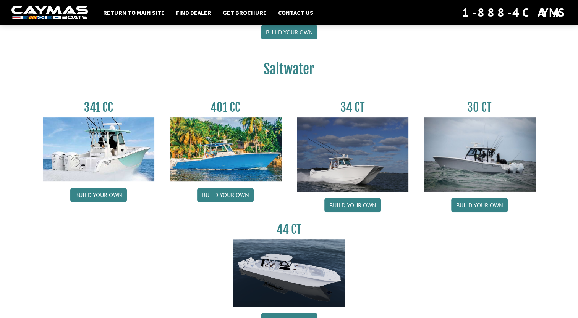
scroll to position [344, 0]
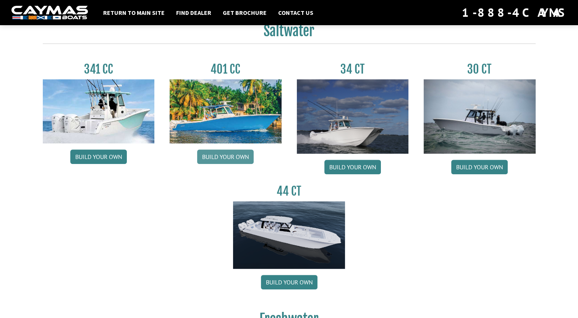
click at [221, 158] on link "Build your own" at bounding box center [225, 157] width 56 height 15
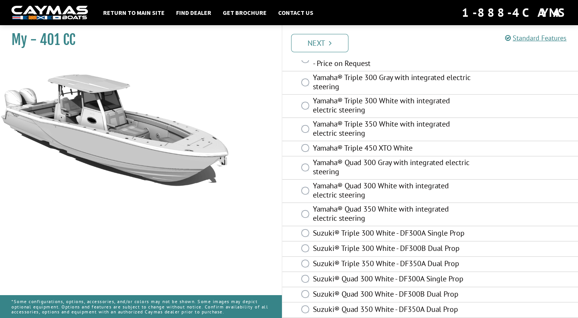
scroll to position [388, 0]
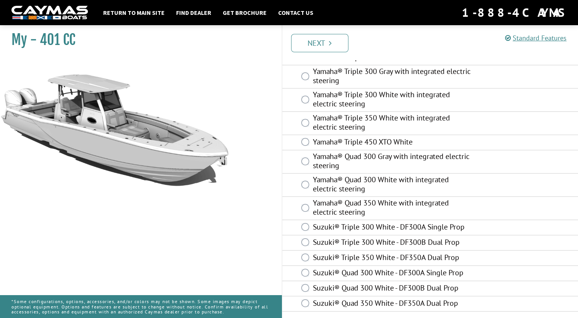
click at [399, 140] on label "Yamaha® Triple 450 XTO White" at bounding box center [392, 142] width 159 height 11
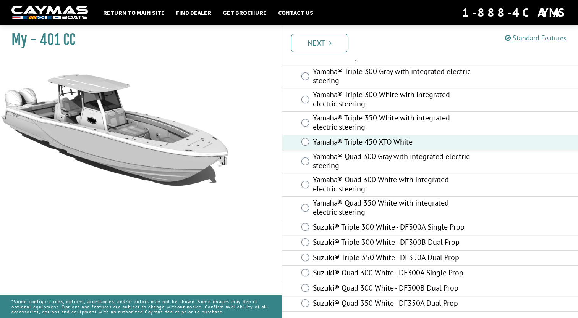
click at [369, 307] on label "Suzuki® Quad 350 White - DF350A Dual Prop" at bounding box center [392, 304] width 159 height 11
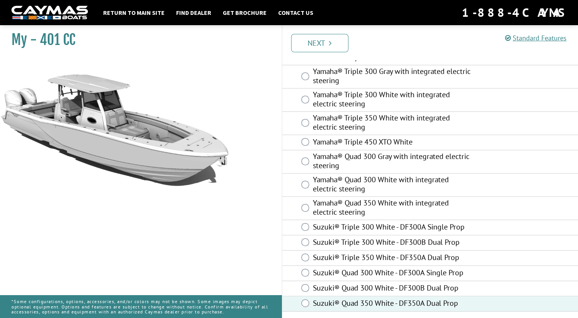
drag, startPoint x: 385, startPoint y: 138, endPoint x: 379, endPoint y: 149, distance: 12.1
click at [385, 139] on label "Yamaha® Triple 450 XTO White" at bounding box center [392, 142] width 159 height 11
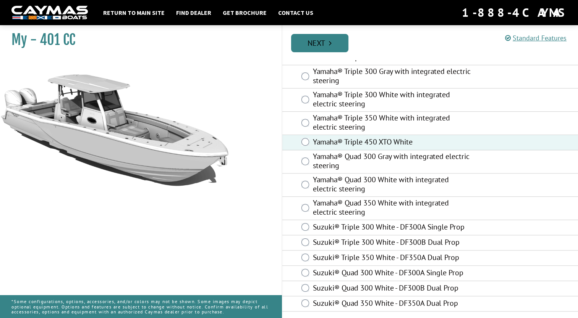
drag, startPoint x: 339, startPoint y: 47, endPoint x: 336, endPoint y: 71, distance: 23.5
click at [339, 47] on link "Next" at bounding box center [319, 43] width 57 height 18
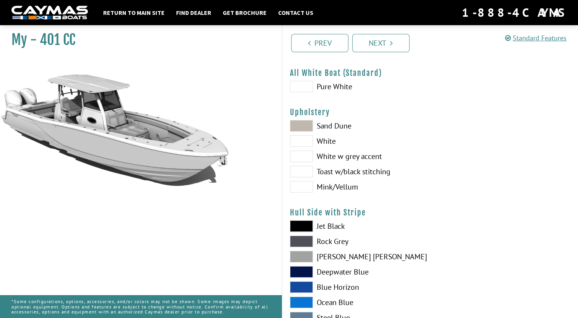
scroll to position [0, 0]
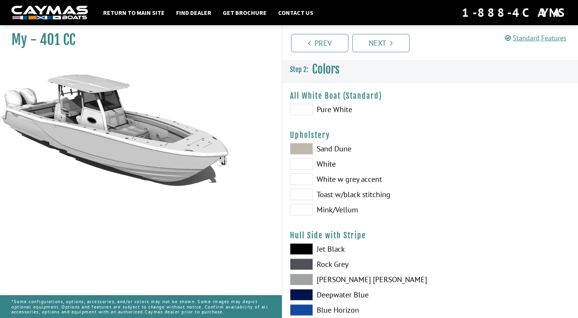
click at [329, 294] on label "Deepwater Blue" at bounding box center [356, 294] width 132 height 11
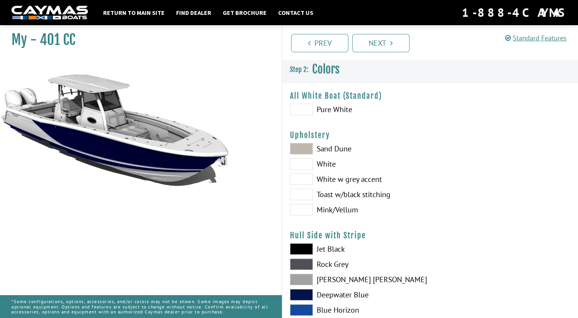
scroll to position [153, 0]
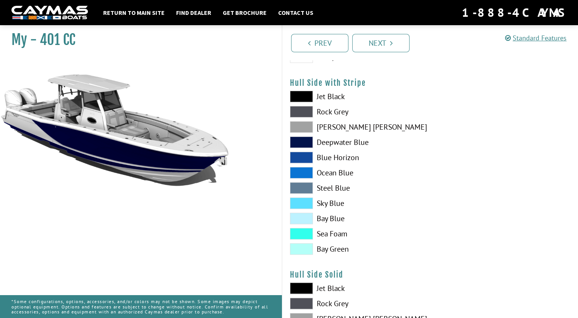
click at [331, 225] on div "Jet Black Rock Grey Dove Gray Deepwater Blue Blue Horizon Ocean Blue" at bounding box center [356, 175] width 148 height 168
click at [333, 214] on label "Bay Blue" at bounding box center [356, 218] width 132 height 11
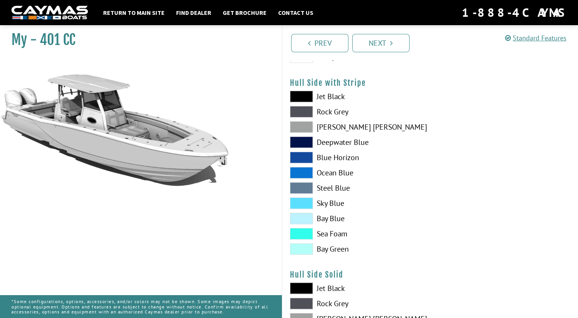
click at [320, 206] on label "Sky Blue" at bounding box center [356, 203] width 132 height 11
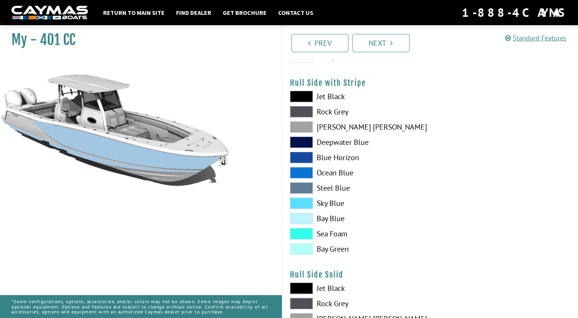
click at [330, 191] on label "Steel Blue" at bounding box center [356, 187] width 132 height 11
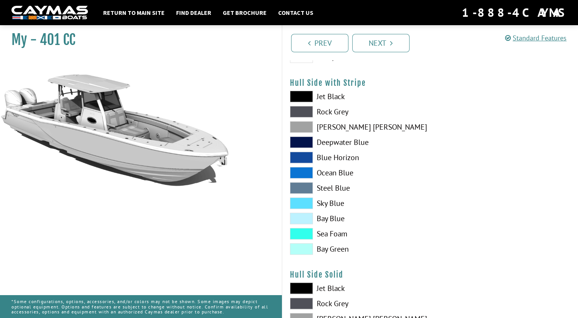
click at [339, 256] on div "Jet Black Rock Grey Dove Gray Deepwater Blue Blue Horizon Ocean Blue" at bounding box center [356, 175] width 148 height 168
click at [334, 98] on label "Jet Black" at bounding box center [356, 96] width 132 height 11
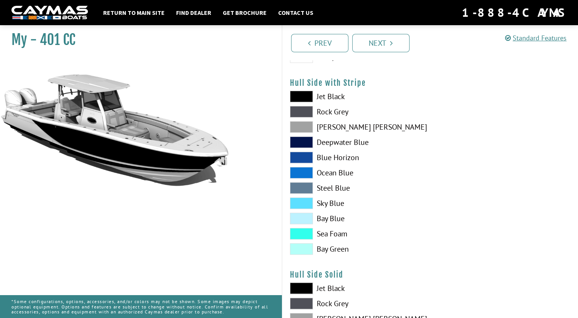
scroll to position [0, 0]
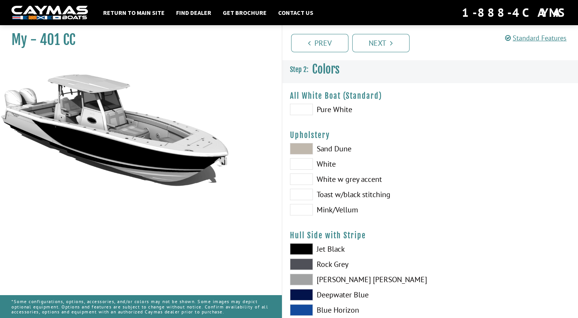
click at [335, 108] on label "Pure White" at bounding box center [356, 109] width 132 height 11
click at [330, 163] on label "White" at bounding box center [356, 163] width 132 height 11
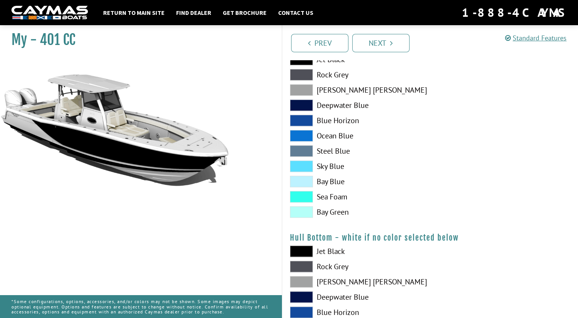
scroll to position [420, 0]
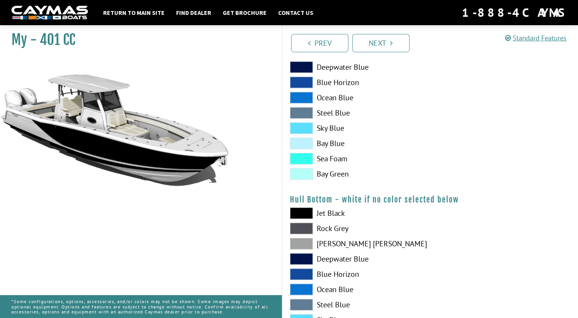
click at [331, 146] on label "Bay Blue" at bounding box center [356, 143] width 132 height 11
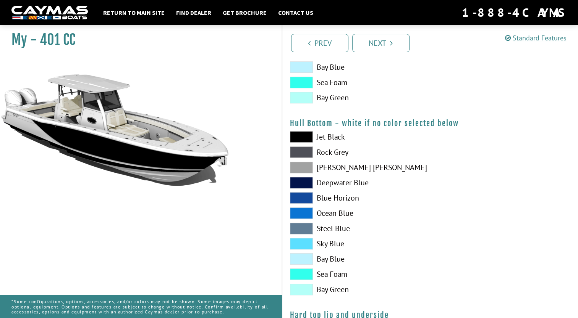
click at [330, 261] on label "Bay Blue" at bounding box center [356, 258] width 132 height 11
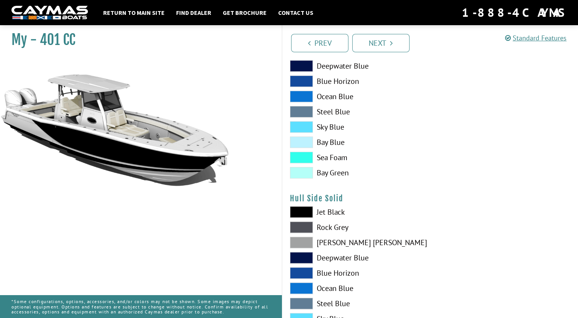
scroll to position [115, 0]
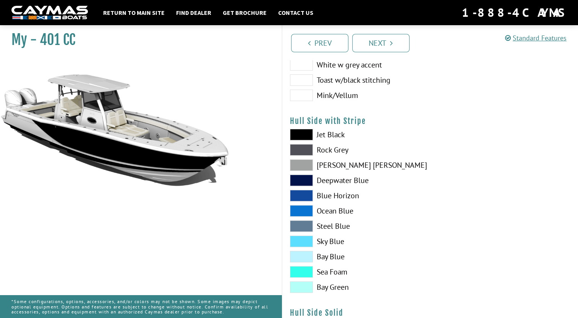
click at [341, 261] on label "Bay Blue" at bounding box center [356, 256] width 132 height 11
drag, startPoint x: 341, startPoint y: 261, endPoint x: 310, endPoint y: 257, distance: 30.9
click at [312, 258] on span at bounding box center [301, 256] width 23 height 11
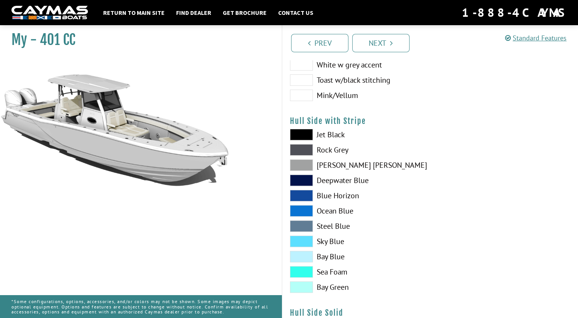
scroll to position [0, 0]
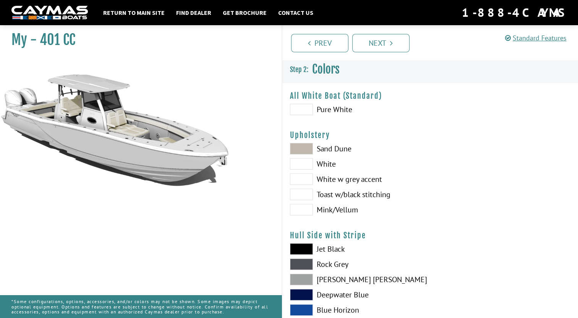
click at [301, 146] on span at bounding box center [301, 148] width 23 height 11
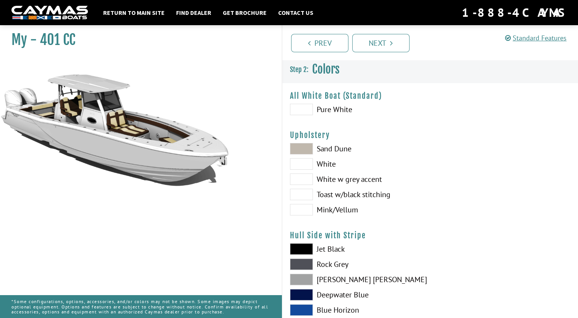
click at [294, 164] on span at bounding box center [301, 163] width 23 height 11
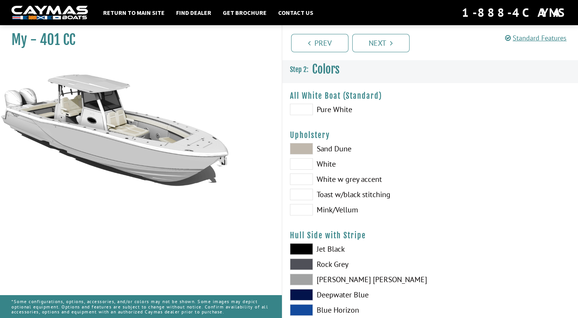
click at [297, 179] on span at bounding box center [301, 179] width 23 height 11
click at [301, 194] on span at bounding box center [301, 194] width 23 height 11
click at [292, 213] on span at bounding box center [301, 209] width 23 height 11
click at [301, 170] on div "Sand Dune White White w grey accent Toast w/black stitching Mink/Vellum" at bounding box center [356, 181] width 148 height 76
click at [303, 177] on span at bounding box center [301, 179] width 23 height 11
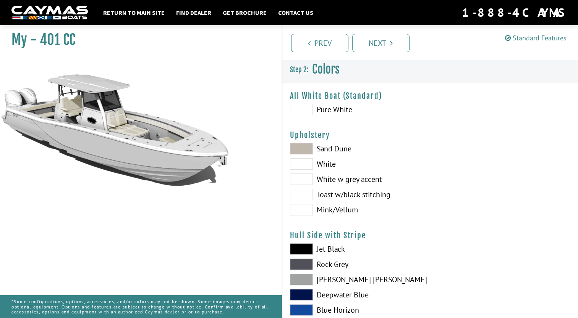
click at [304, 148] on span at bounding box center [301, 148] width 23 height 11
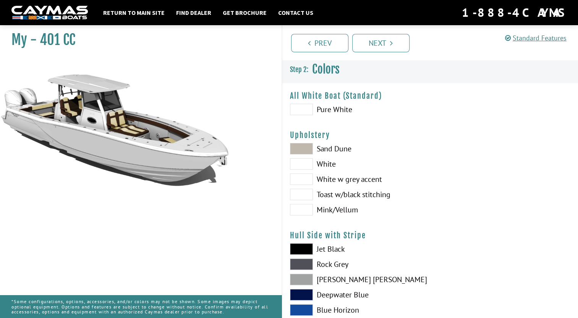
click at [299, 176] on span at bounding box center [301, 179] width 23 height 11
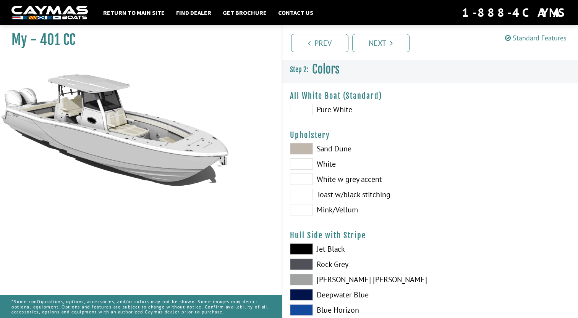
click at [298, 169] on span at bounding box center [301, 163] width 23 height 11
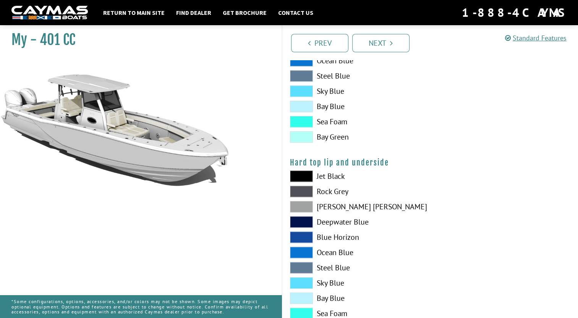
scroll to position [763, 0]
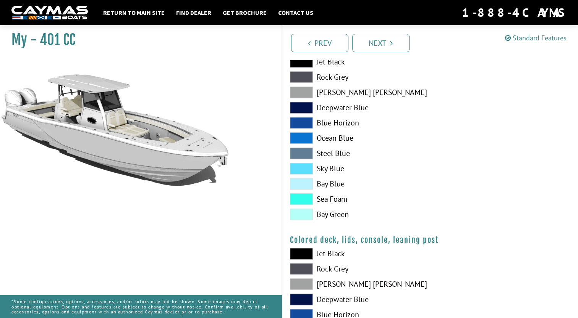
click at [301, 185] on span at bounding box center [301, 183] width 23 height 11
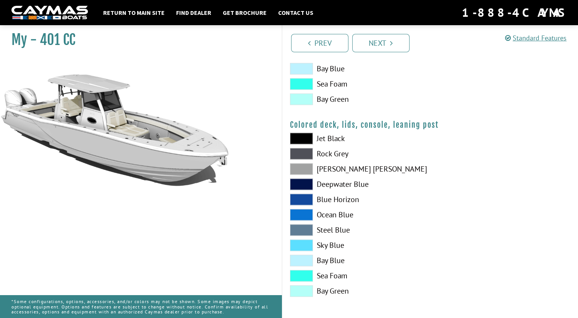
click at [309, 262] on span at bounding box center [301, 260] width 23 height 11
click at [382, 41] on link "Next" at bounding box center [380, 43] width 57 height 18
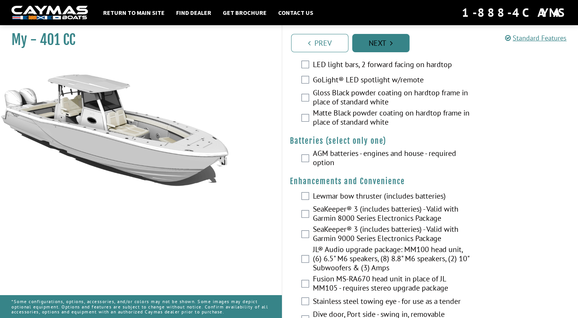
scroll to position [0, 0]
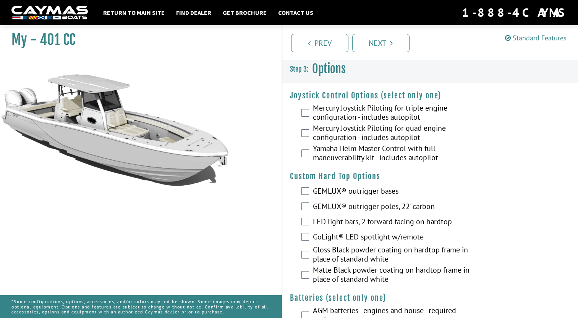
drag, startPoint x: 297, startPoint y: 119, endPoint x: 308, endPoint y: 119, distance: 10.7
click at [298, 120] on div "Mercury Joystick Piloting for triple engine configuration - includes autopilot" at bounding box center [430, 113] width 296 height 20
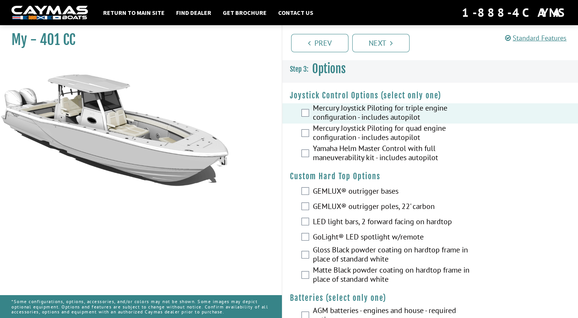
scroll to position [38, 0]
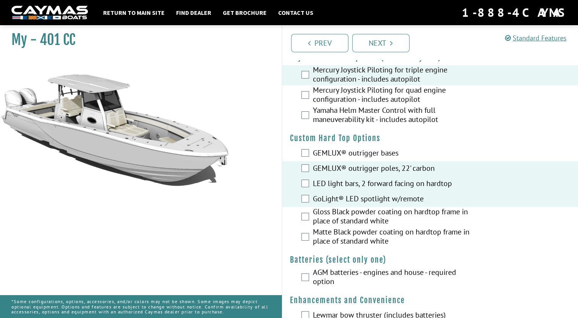
click at [304, 212] on div "Gloss Black powder coating on hardtop frame in place of standard white" at bounding box center [430, 217] width 296 height 20
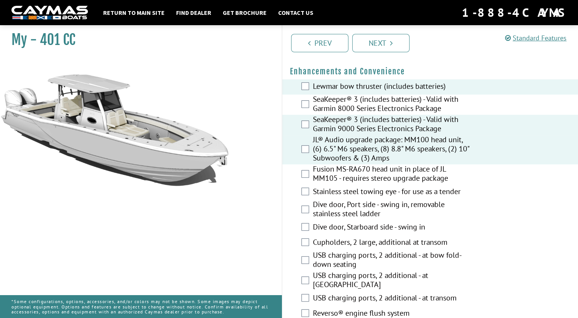
scroll to position [382, 0]
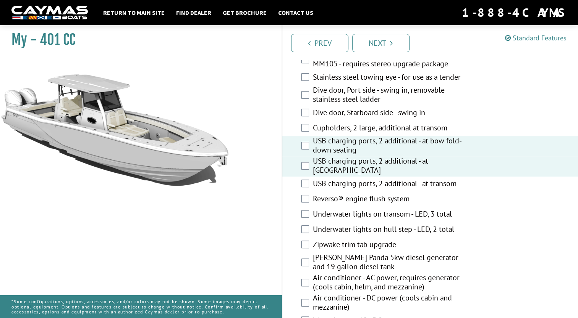
click at [303, 134] on div "Cupholders, 2 large, additional at transom" at bounding box center [430, 128] width 296 height 15
click at [302, 118] on div "Dive door, Starboard side - swing in" at bounding box center [430, 113] width 296 height 15
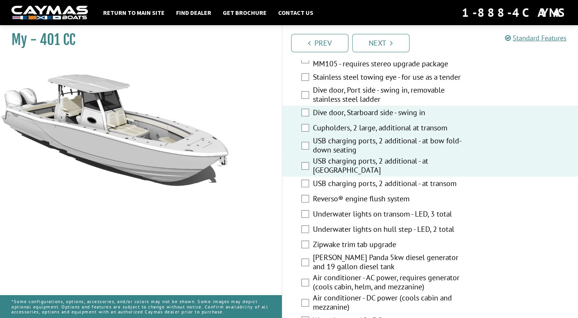
scroll to position [305, 0]
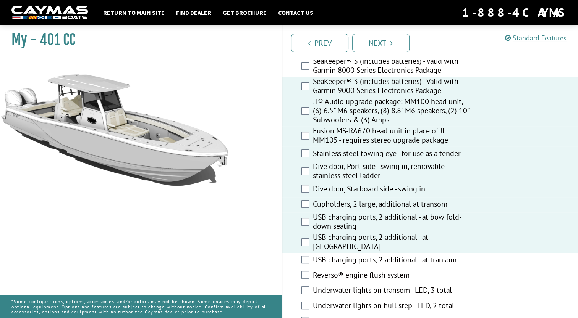
click at [302, 139] on div "Fusion MS-RA670 head unit in place of JL MM105 - requires stereo upgrade package" at bounding box center [430, 136] width 296 height 20
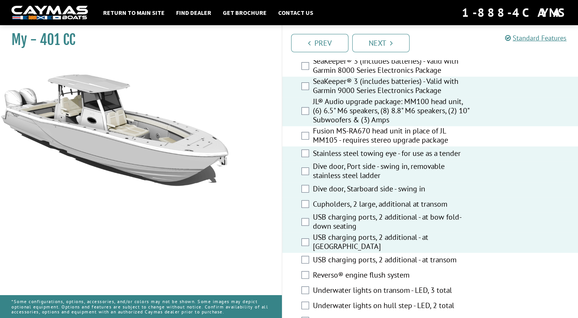
scroll to position [458, 0]
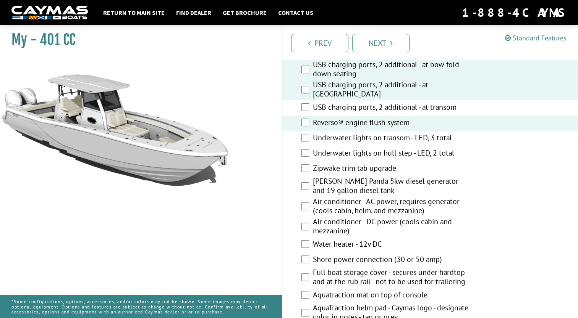
click at [304, 141] on div "Underwater lights on transom - LED, 3 total" at bounding box center [430, 138] width 296 height 15
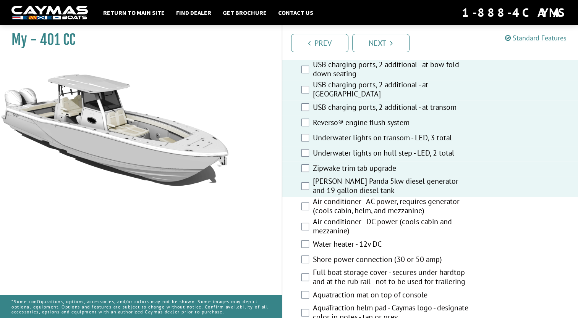
click at [305, 213] on div "Air conditioner - AC power, requires generator (cools cabin, helm, and mezzanin…" at bounding box center [430, 207] width 296 height 20
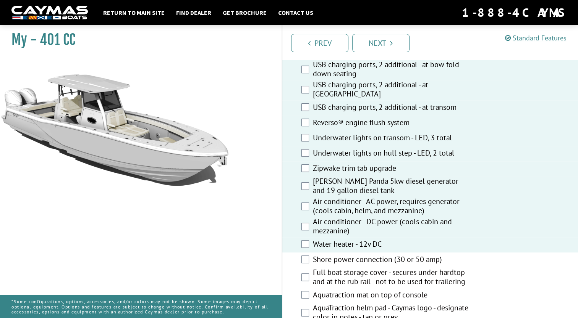
scroll to position [573, 0]
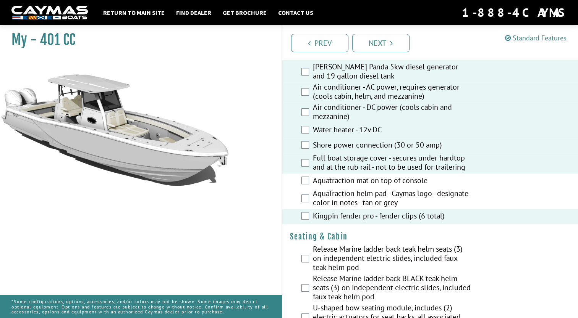
click at [303, 209] on div "Kingpin fender pro - fender clips (6 total)" at bounding box center [430, 216] width 296 height 15
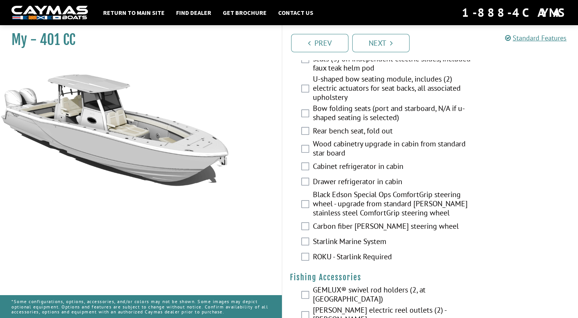
scroll to position [993, 0]
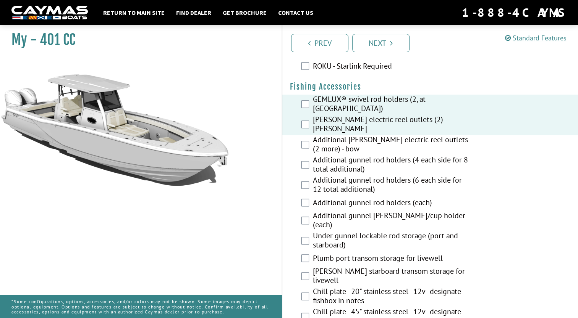
drag, startPoint x: 300, startPoint y: 138, endPoint x: 298, endPoint y: 157, distance: 19.1
click at [299, 141] on div "Additional [PERSON_NAME] electric reel outlets (2 more) - bow" at bounding box center [430, 145] width 296 height 20
click at [304, 144] on div "Additional [PERSON_NAME] electric reel outlets (2 more) - bow" at bounding box center [430, 145] width 296 height 20
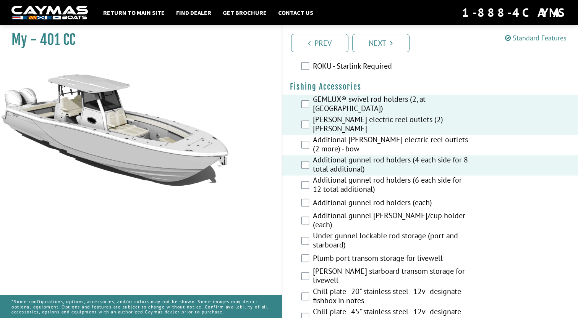
click at [305, 135] on div "Additional [PERSON_NAME] electric reel outlets (2 more) - bow" at bounding box center [430, 145] width 296 height 20
